Goal: Transaction & Acquisition: Register for event/course

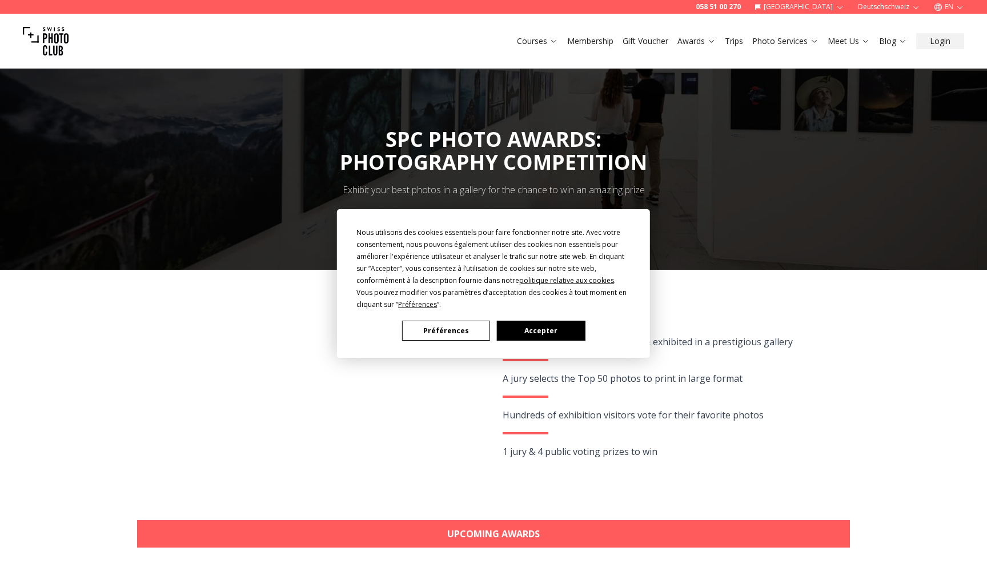
click at [537, 320] on button "Accepter" at bounding box center [541, 330] width 88 height 20
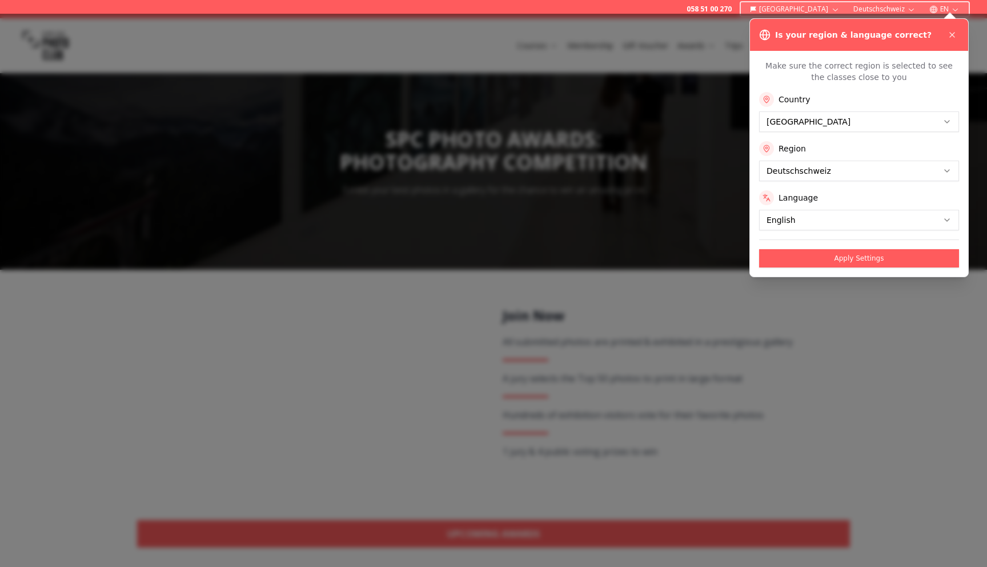
scroll to position [4, 0]
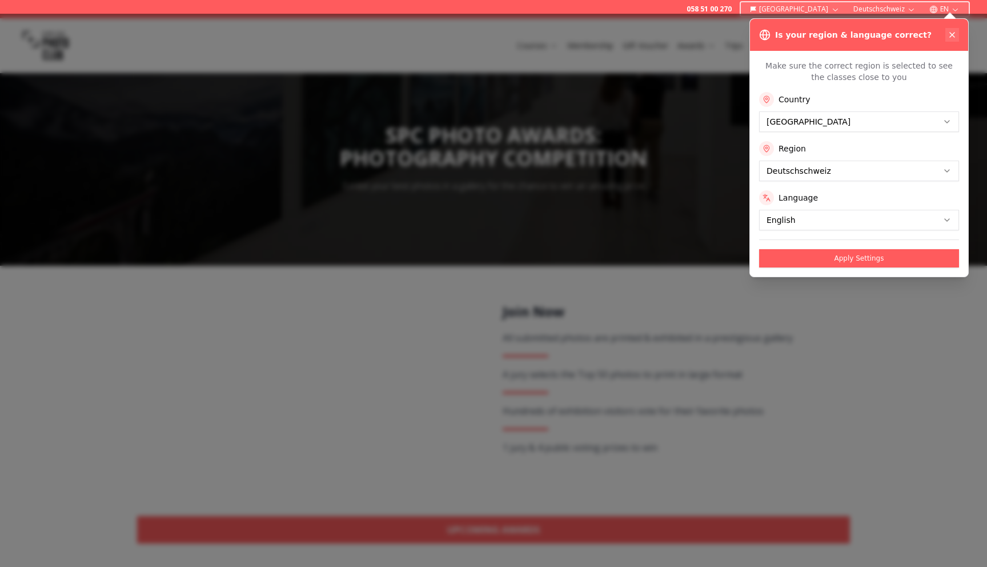
click at [950, 35] on icon at bounding box center [952, 35] width 5 height 5
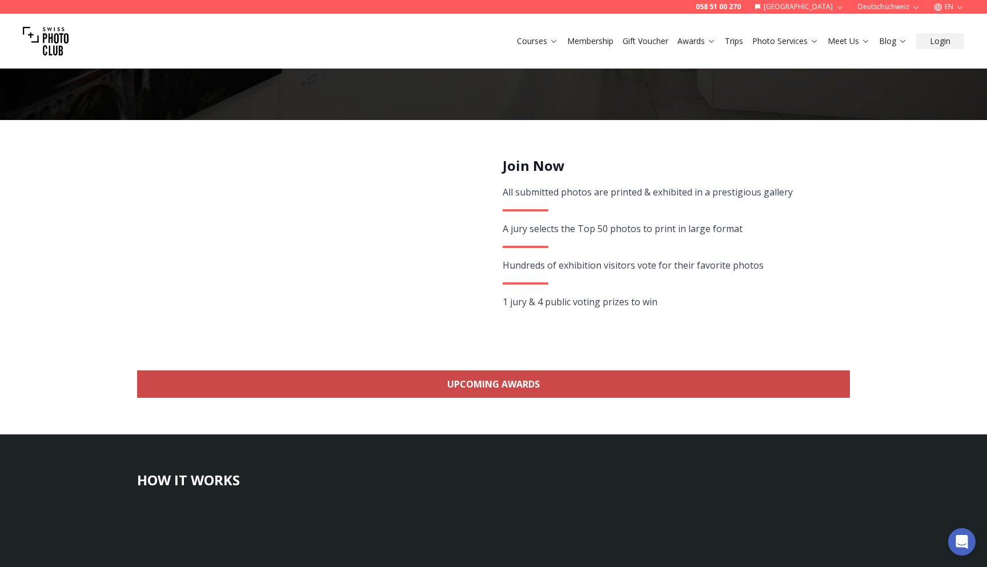
click at [500, 383] on link "Upcoming Awards" at bounding box center [493, 383] width 713 height 27
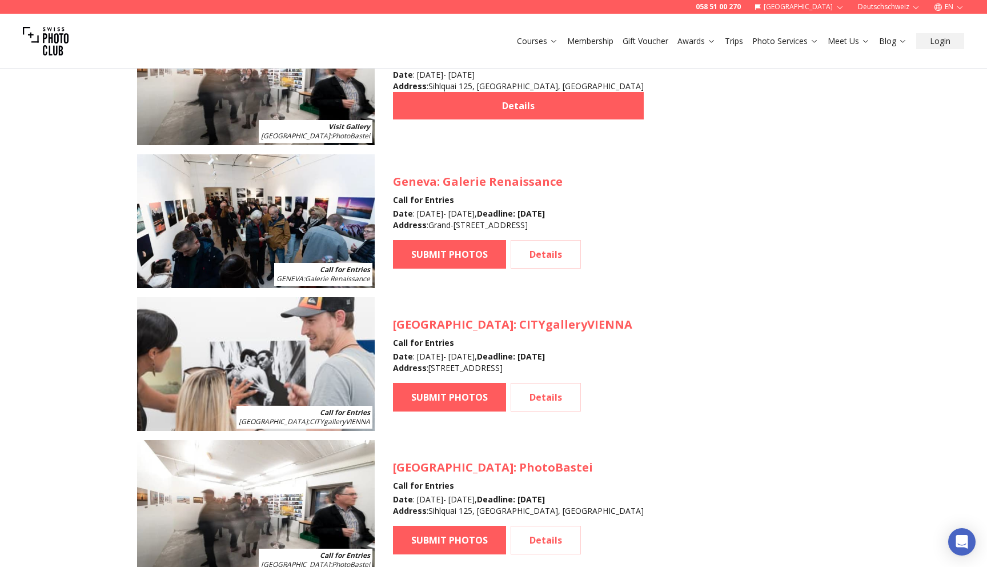
scroll to position [1149, 0]
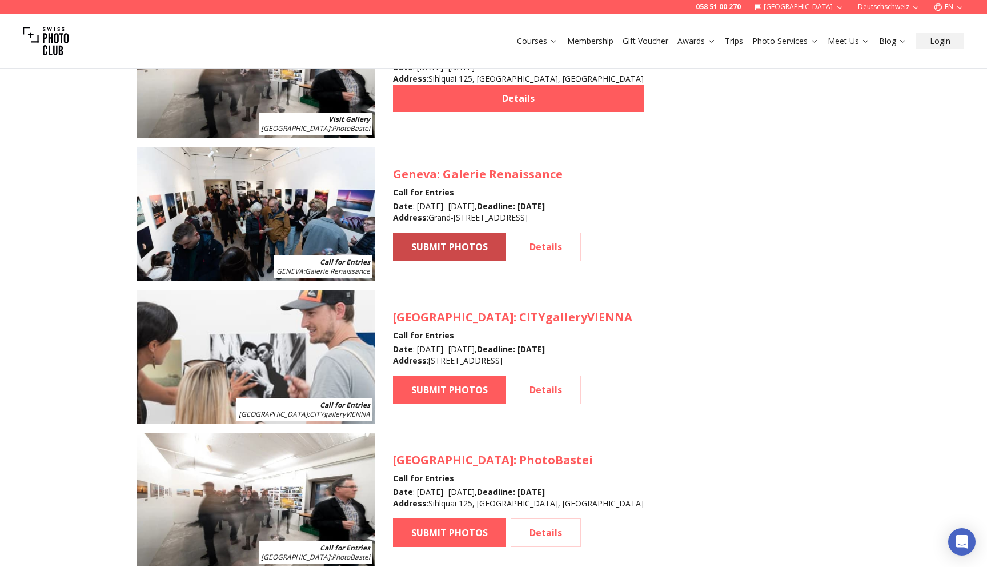
click at [456, 249] on link "SUBMIT PHOTOS" at bounding box center [449, 246] width 113 height 29
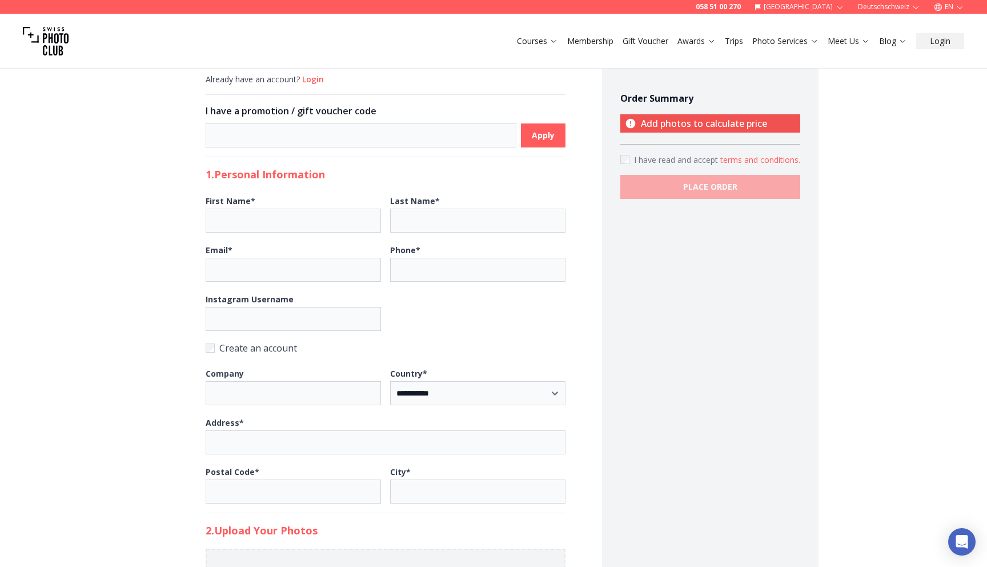
scroll to position [96, 0]
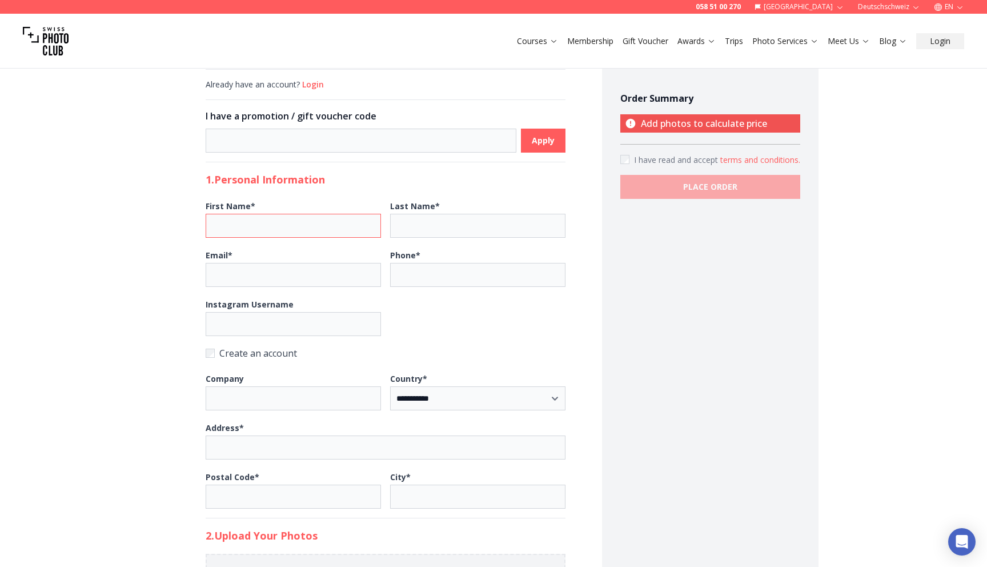
click at [252, 231] on input "First Name *" at bounding box center [293, 226] width 175 height 24
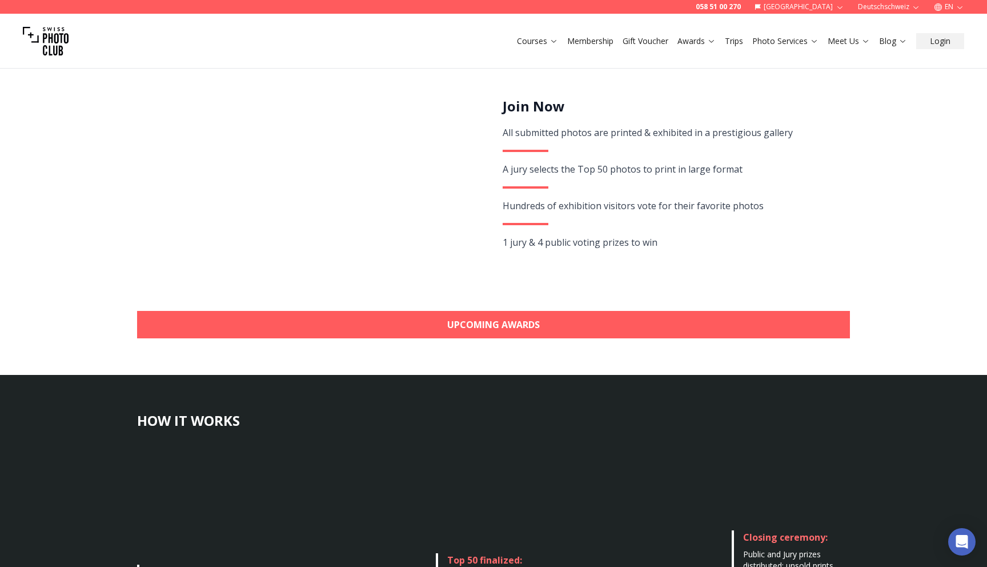
scroll to position [155, 0]
